Goal: Task Accomplishment & Management: Manage account settings

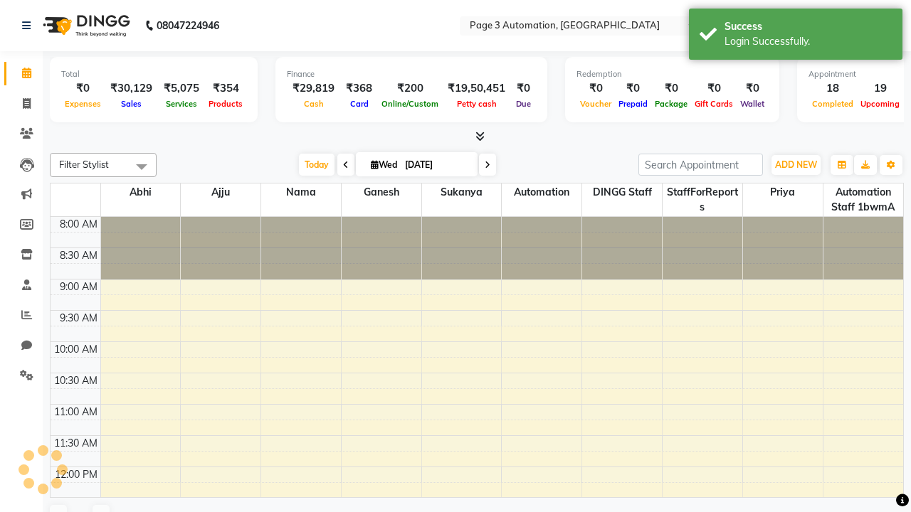
select select "en"
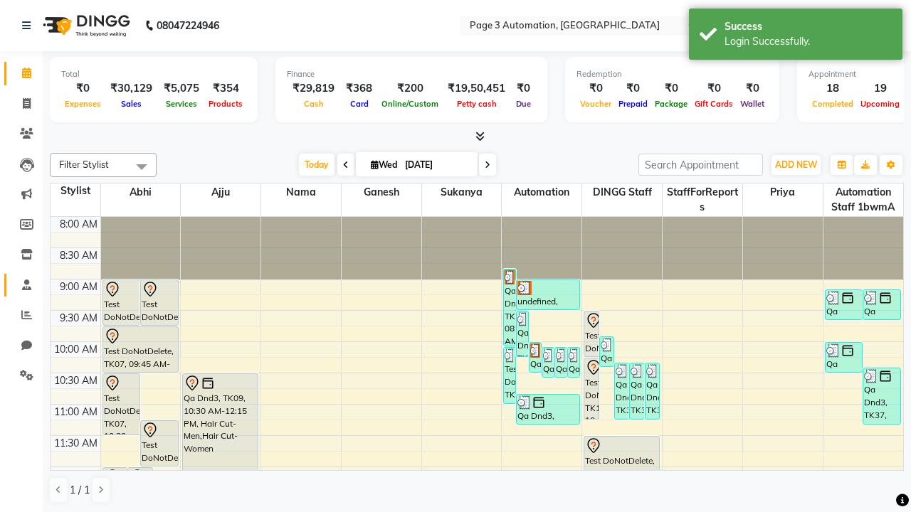
click at [21, 285] on span at bounding box center [26, 286] width 25 height 16
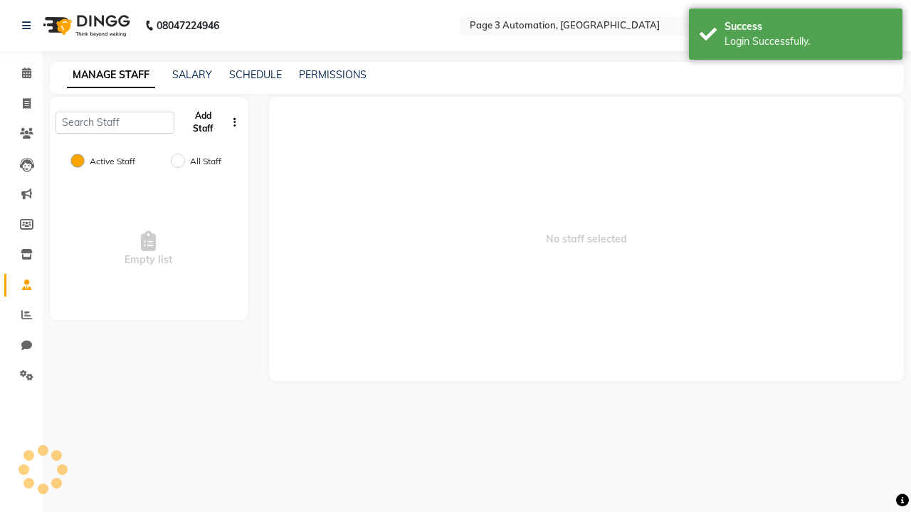
click at [203, 122] on button "Add Staff" at bounding box center [203, 122] width 46 height 37
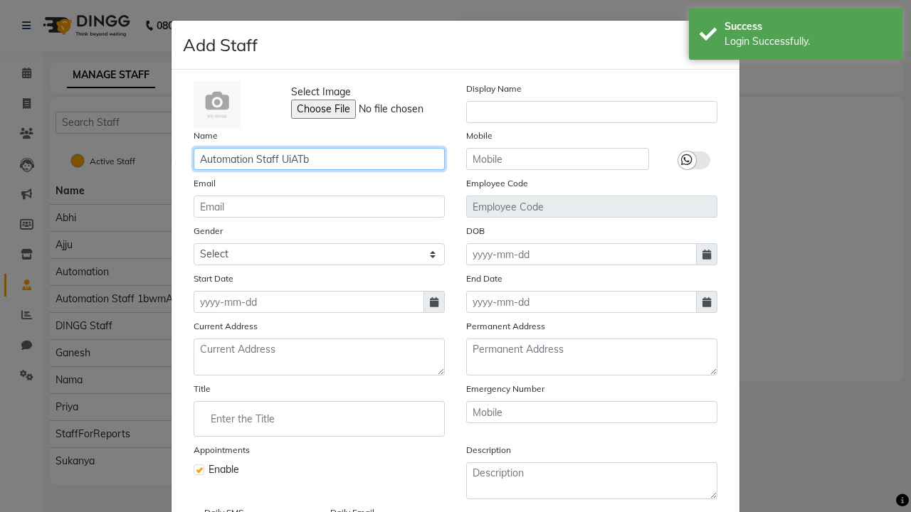
type input "Automation Staff UiATb"
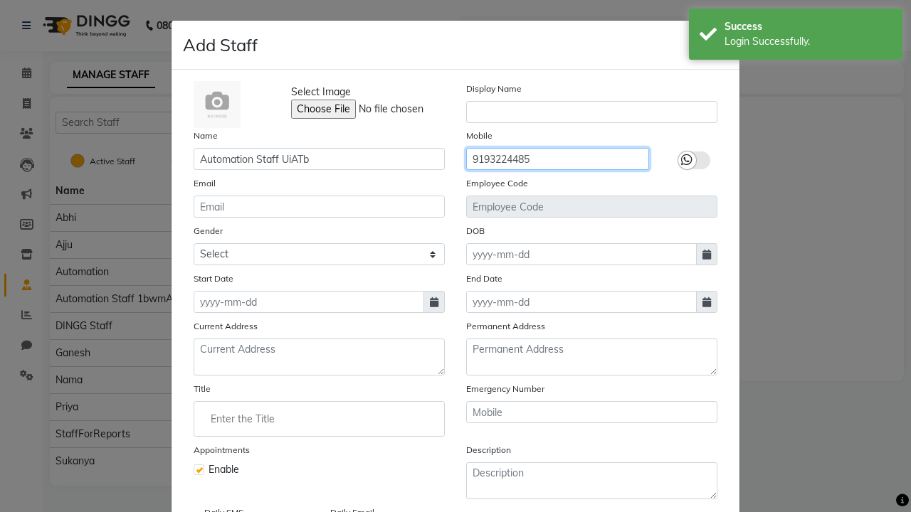
type input "9193224485"
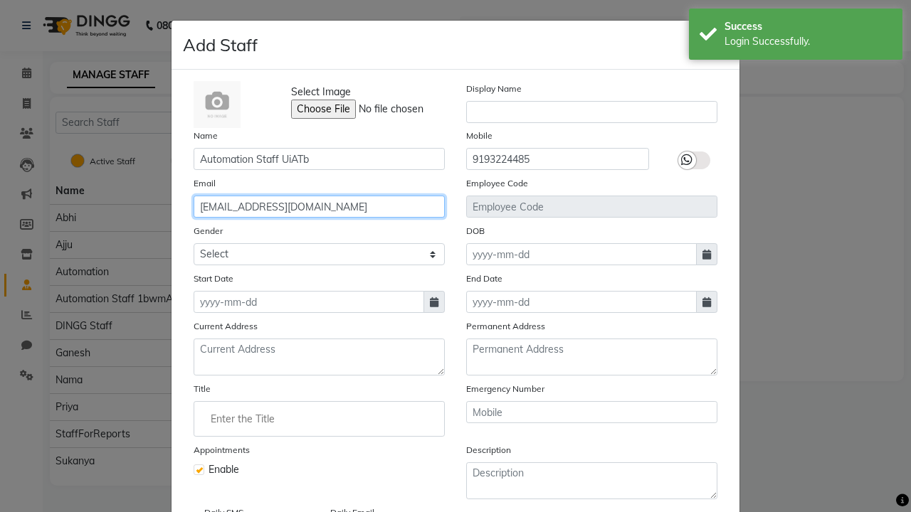
type input "[EMAIL_ADDRESS][DOMAIN_NAME]"
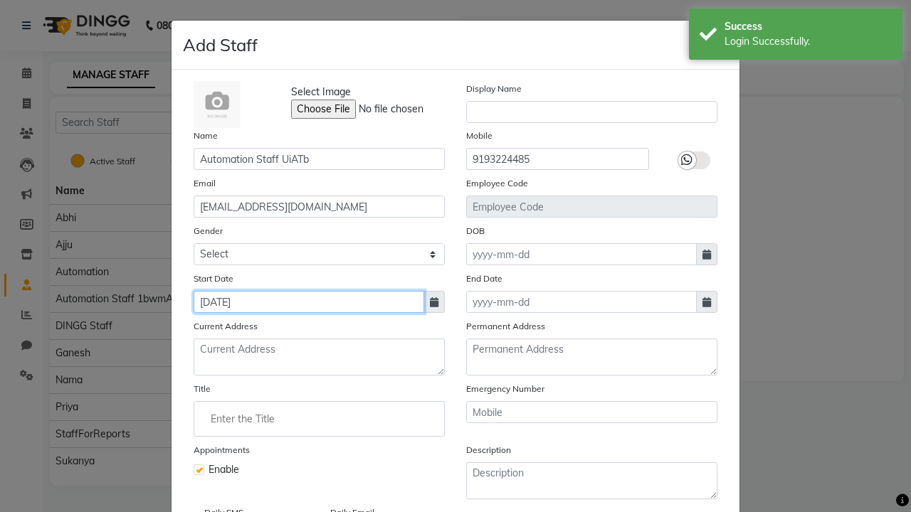
type input "[DATE]"
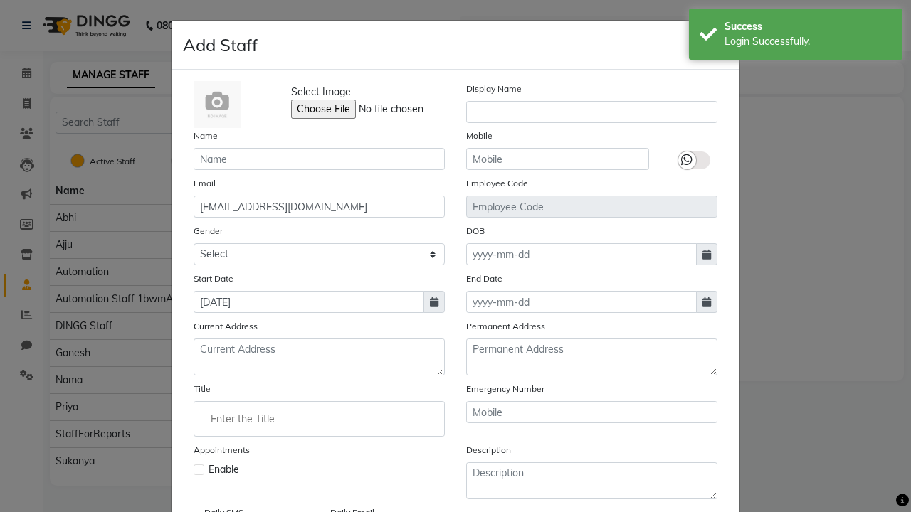
checkbox input "false"
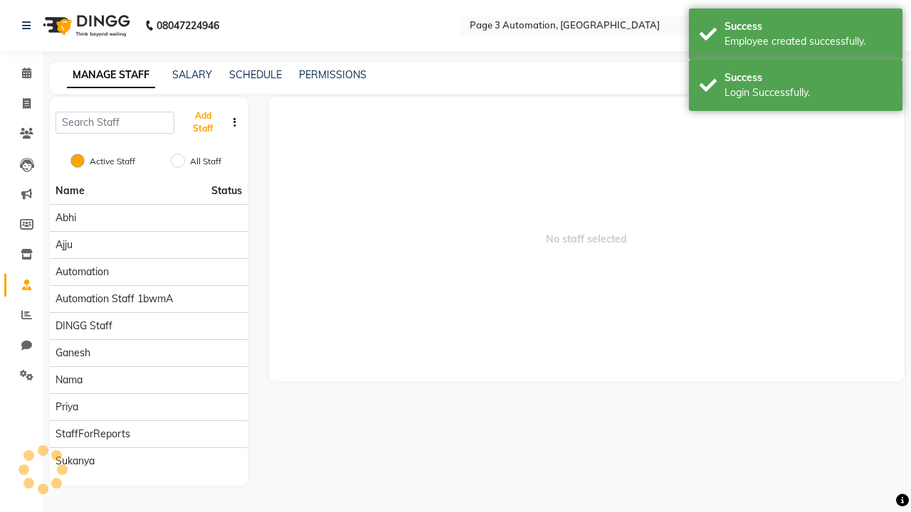
scroll to position [115, 0]
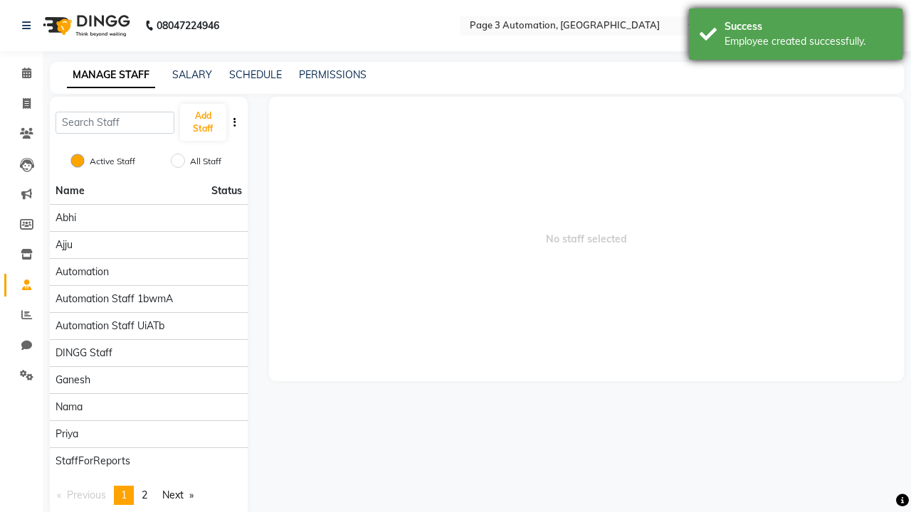
click at [796, 36] on div "Employee created successfully." at bounding box center [807, 41] width 167 height 15
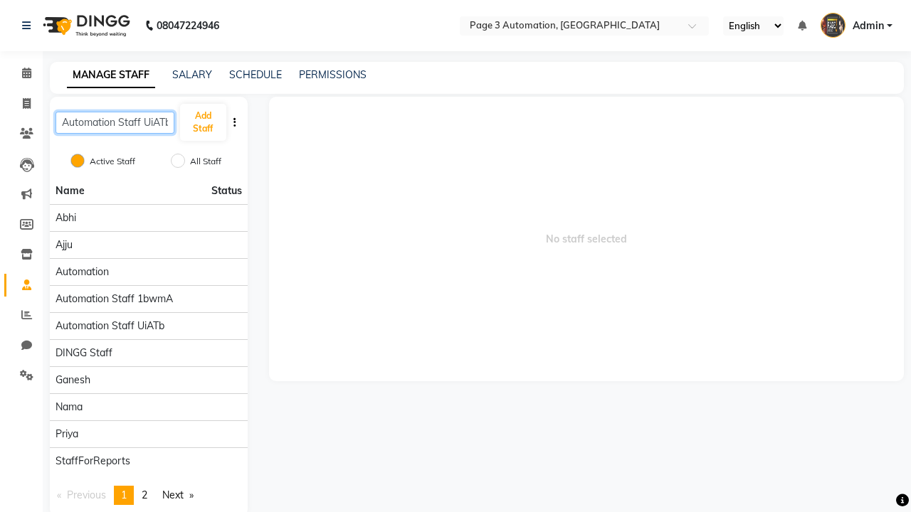
scroll to position [0, 3]
type input "Automation Staff UiATb"
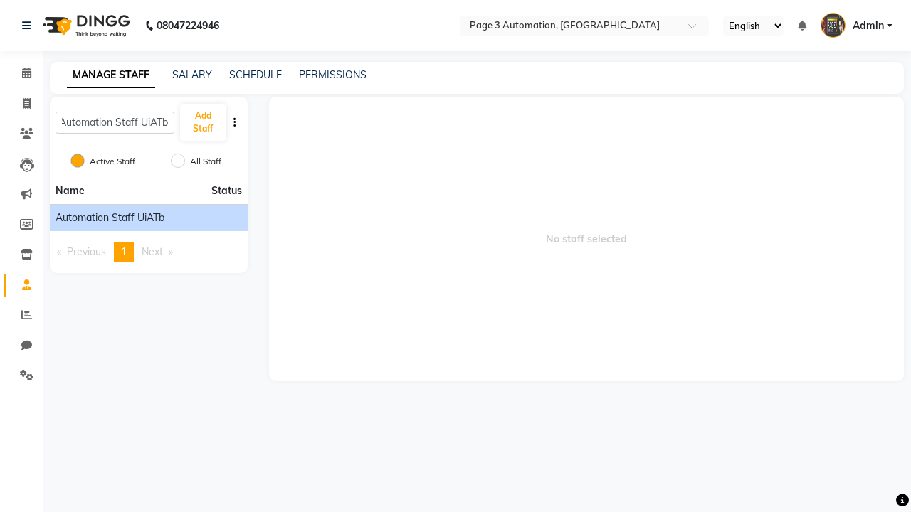
click at [148, 218] on span "Automation Staff UiATb" at bounding box center [110, 218] width 109 height 15
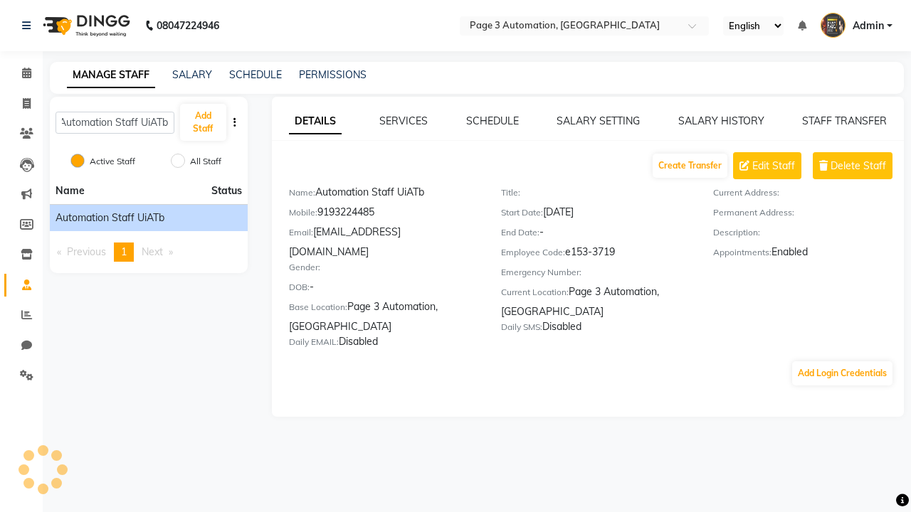
scroll to position [0, 0]
click at [774, 166] on span "Edit Staff" at bounding box center [773, 166] width 43 height 15
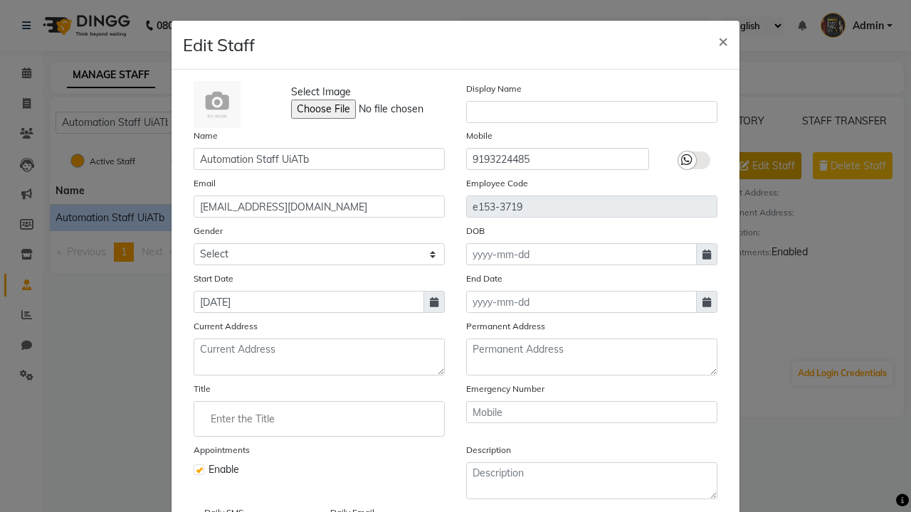
select select "[DEMOGRAPHIC_DATA]"
select select
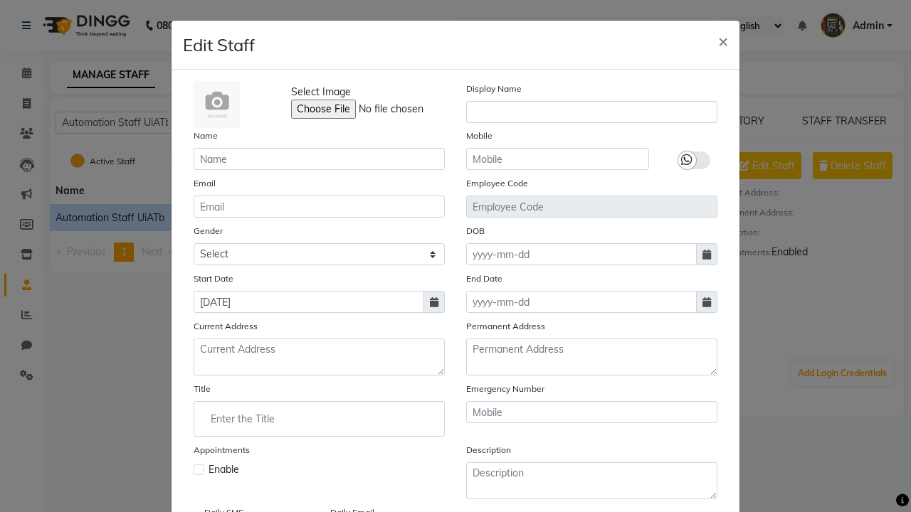
checkbox input "false"
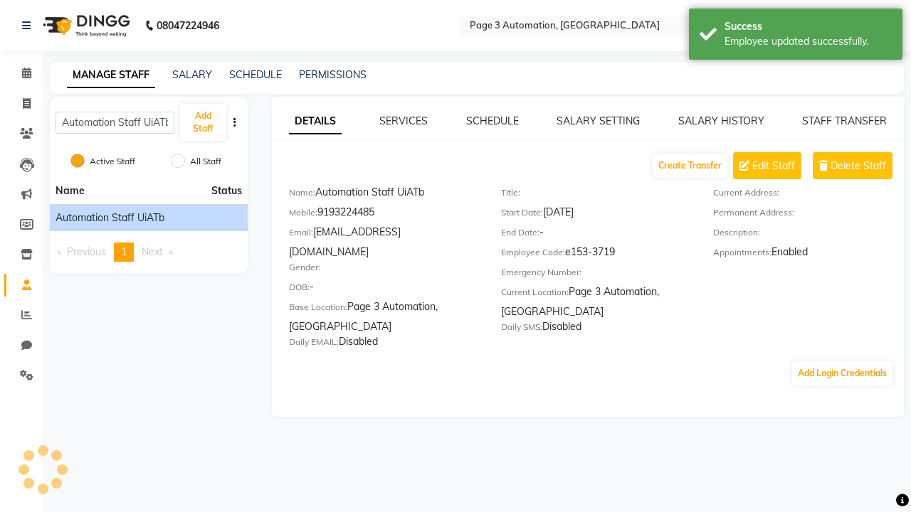
scroll to position [80, 0]
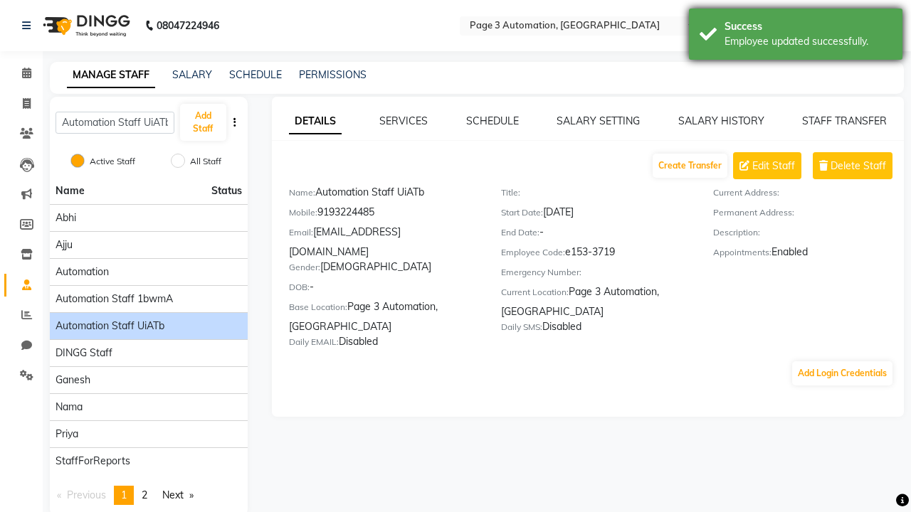
click at [796, 36] on div "Employee updated successfully." at bounding box center [807, 41] width 167 height 15
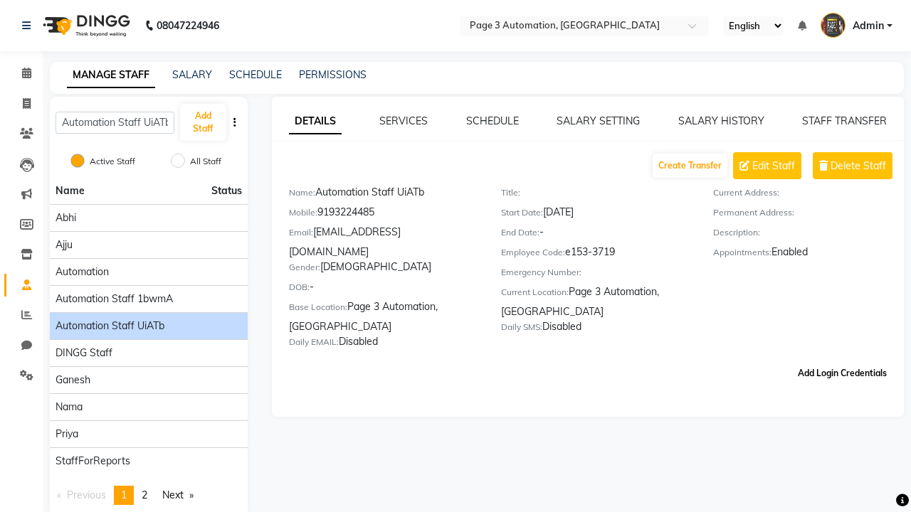
click at [842, 361] on button "Add Login Credentials" at bounding box center [842, 373] width 100 height 24
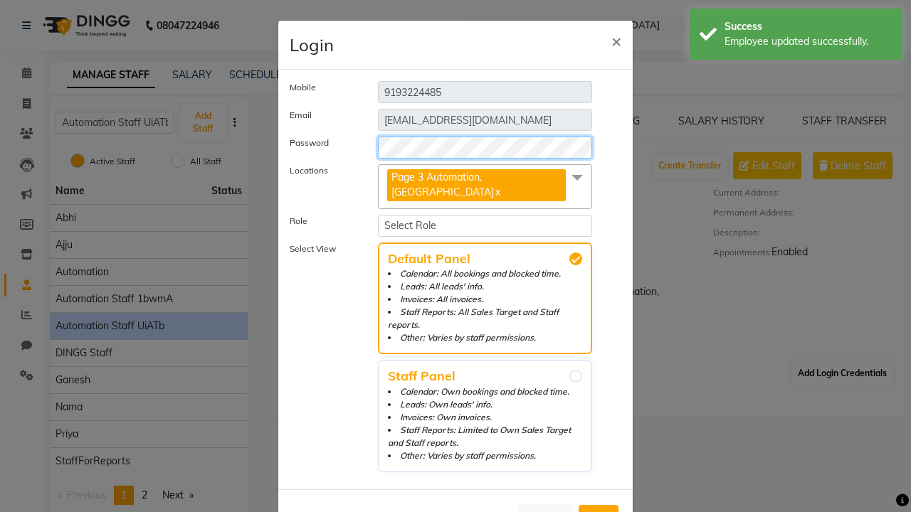
select select "4944"
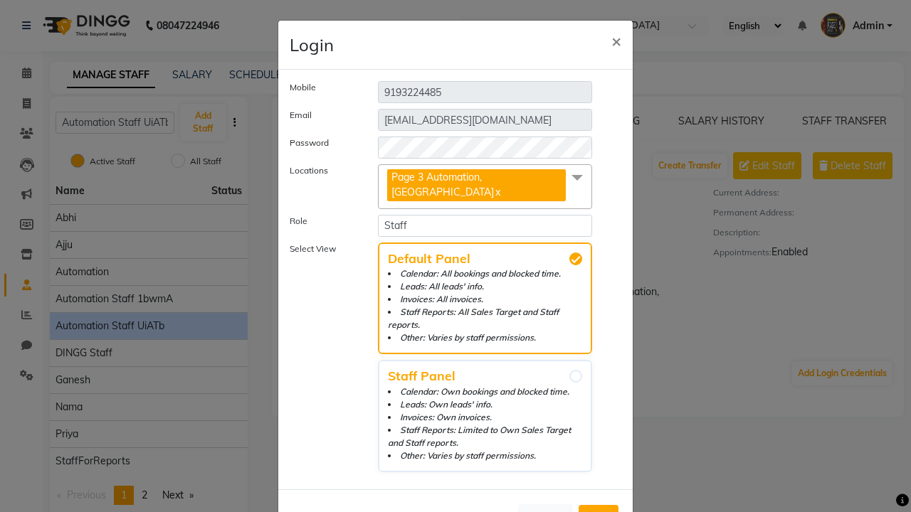
click at [598, 511] on span "Add" at bounding box center [598, 518] width 23 height 14
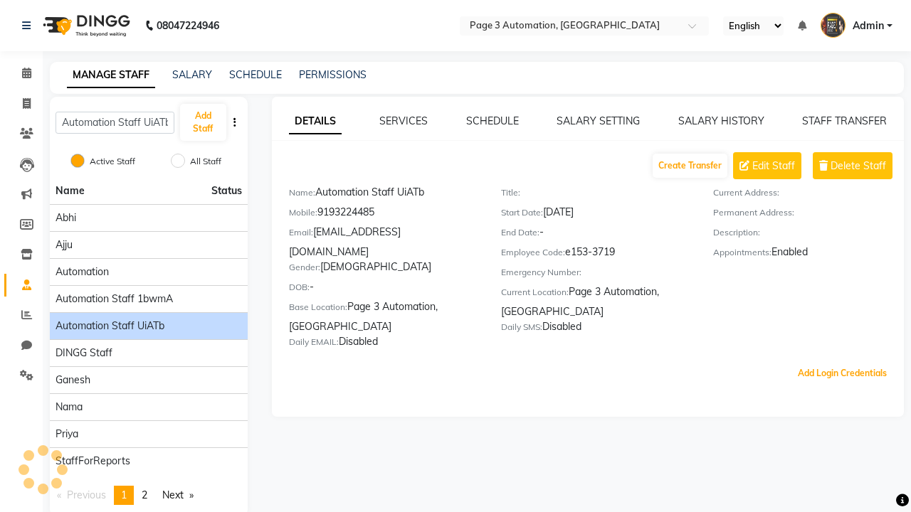
scroll to position [22, 0]
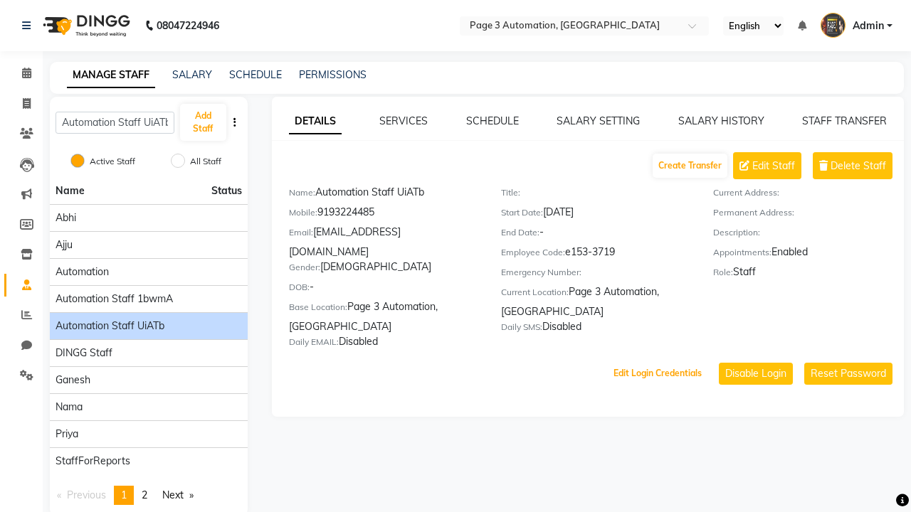
click at [658, 361] on button "Edit Login Credentials" at bounding box center [658, 373] width 100 height 24
select select "5477"
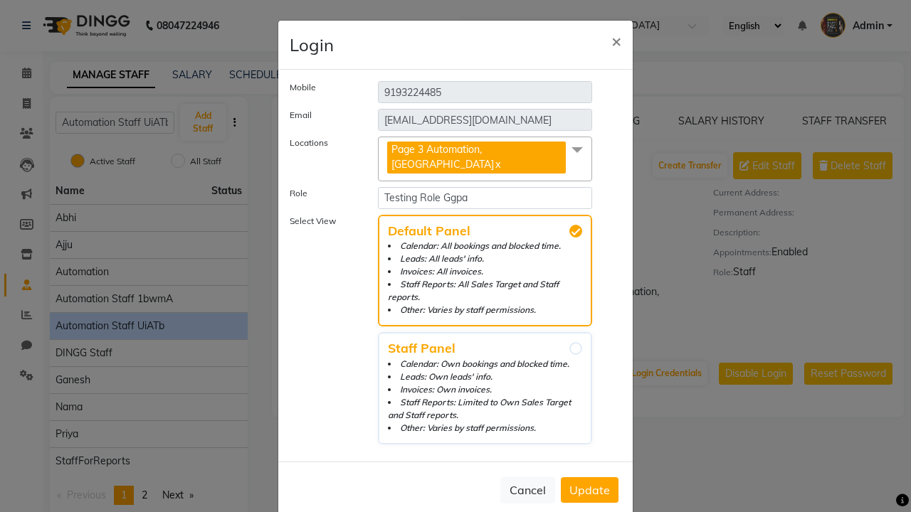
click at [589, 483] on span "Update" at bounding box center [589, 490] width 41 height 14
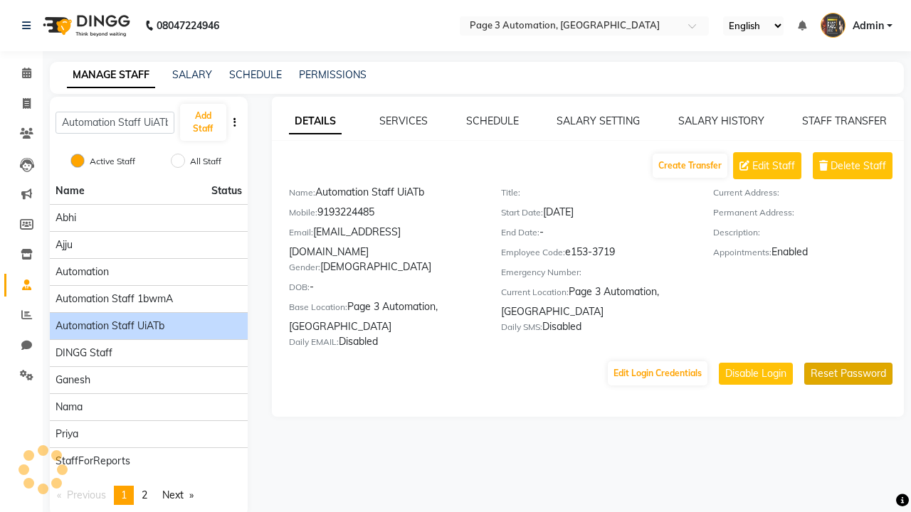
click at [848, 363] on button "Reset Password" at bounding box center [848, 374] width 88 height 22
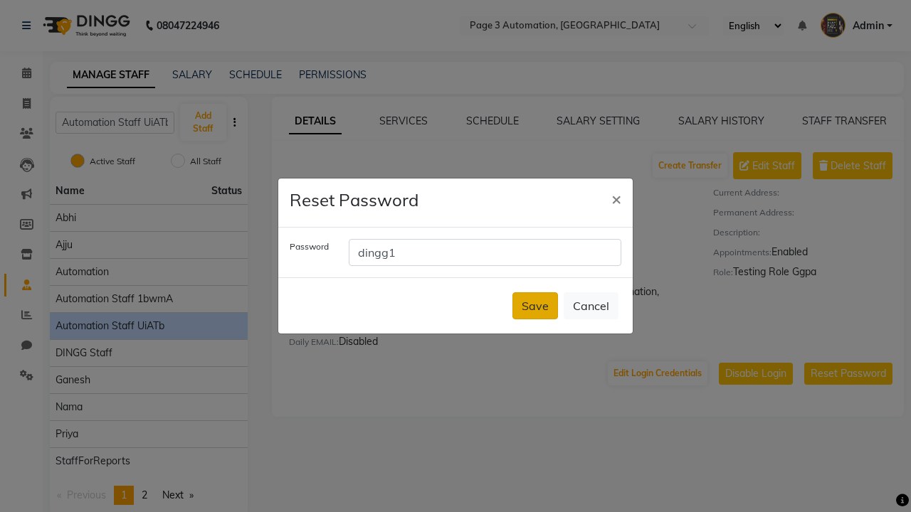
type input "dingg1"
click at [535, 306] on button "Save" at bounding box center [535, 305] width 46 height 27
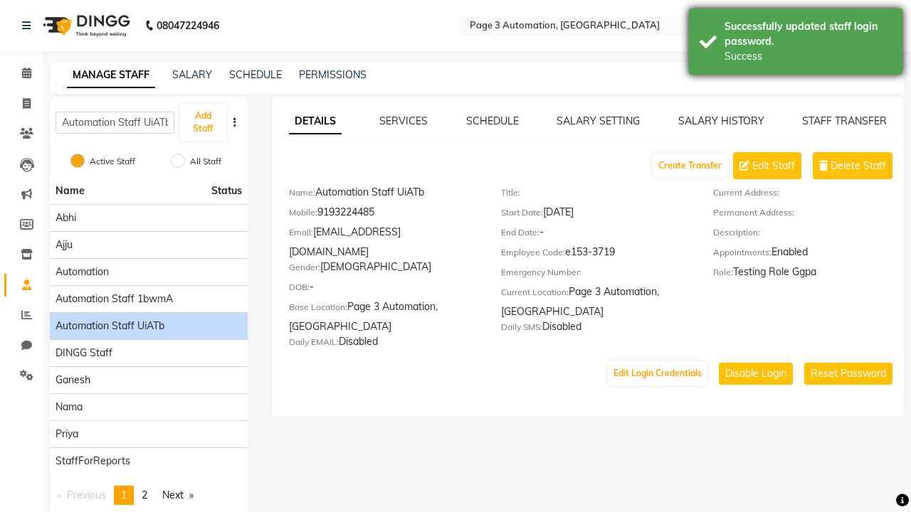
click at [796, 43] on div "Successfully updated staff login password." at bounding box center [807, 34] width 167 height 30
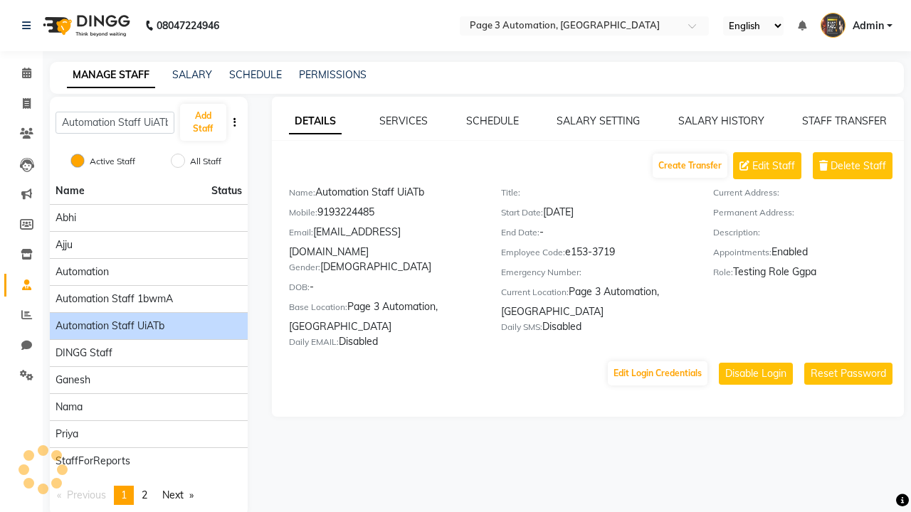
click at [315, 121] on link "DETAILS" at bounding box center [315, 122] width 53 height 26
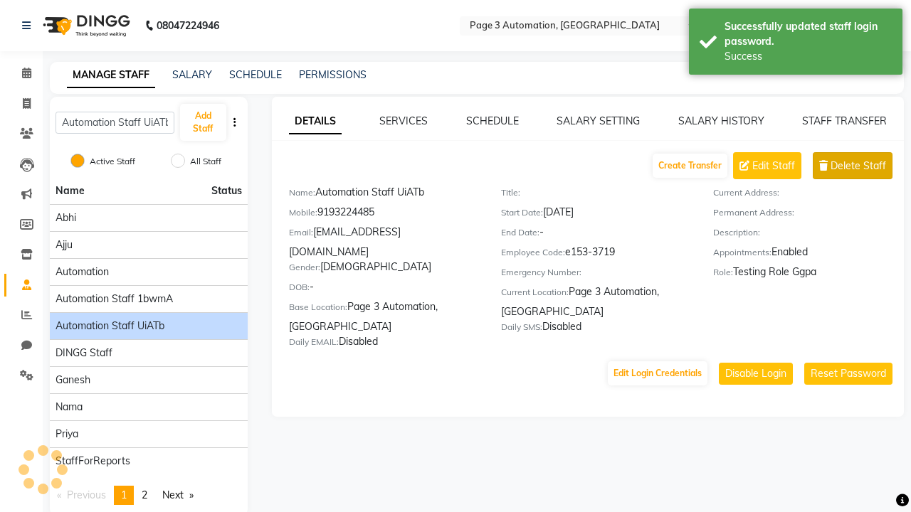
click at [858, 166] on span "Delete Staff" at bounding box center [858, 166] width 56 height 15
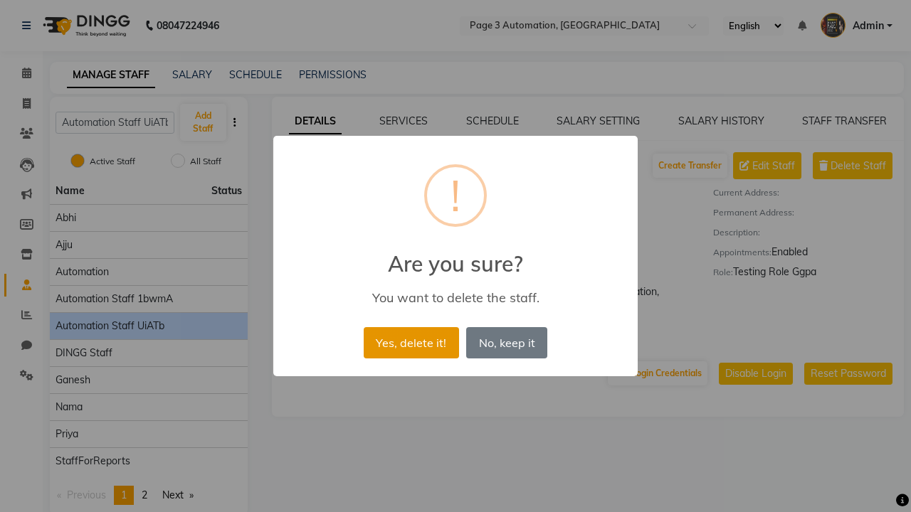
click at [411, 342] on button "Yes, delete it!" at bounding box center [411, 342] width 95 height 31
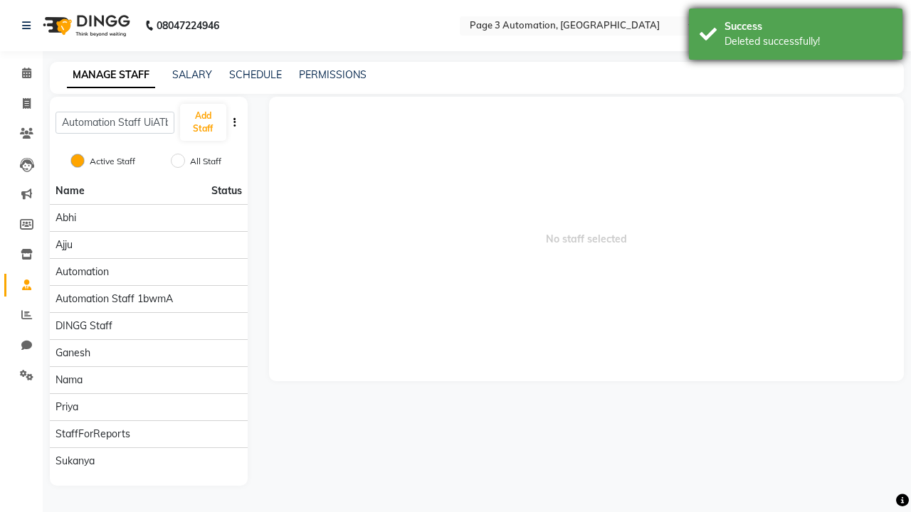
click at [796, 36] on div "Deleted successfully!" at bounding box center [807, 41] width 167 height 15
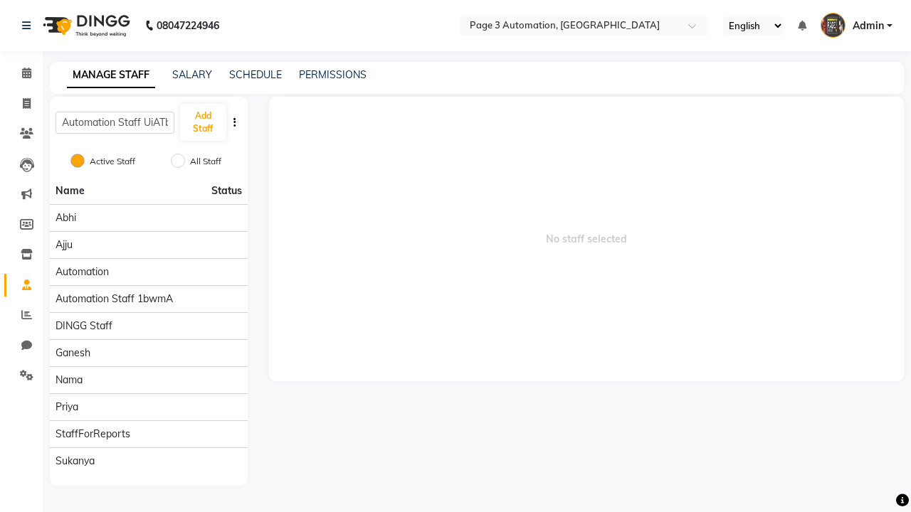
click at [856, 26] on span "Admin" at bounding box center [868, 26] width 31 height 15
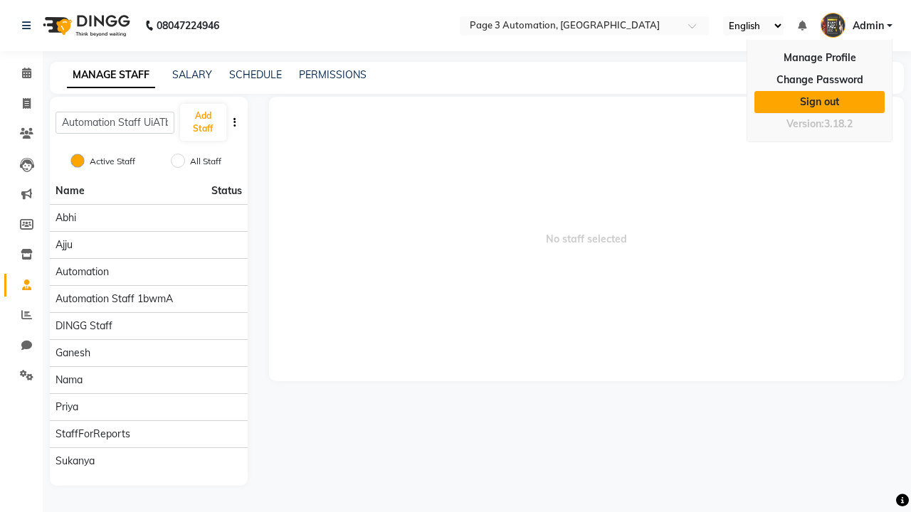
click at [819, 102] on link "Sign out" at bounding box center [819, 102] width 130 height 22
